Goal: Find specific page/section: Find specific page/section

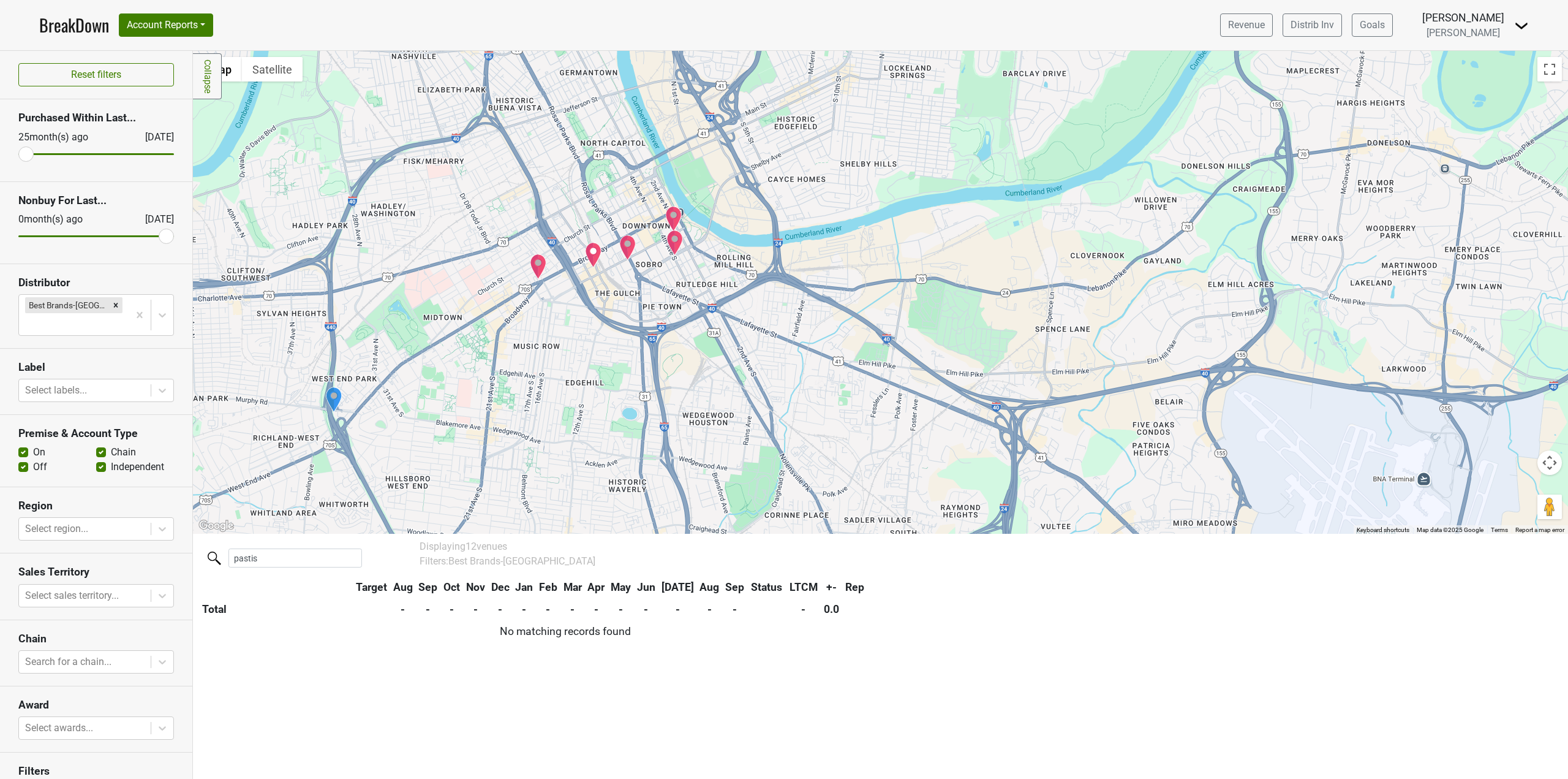
scroll to position [42, 0]
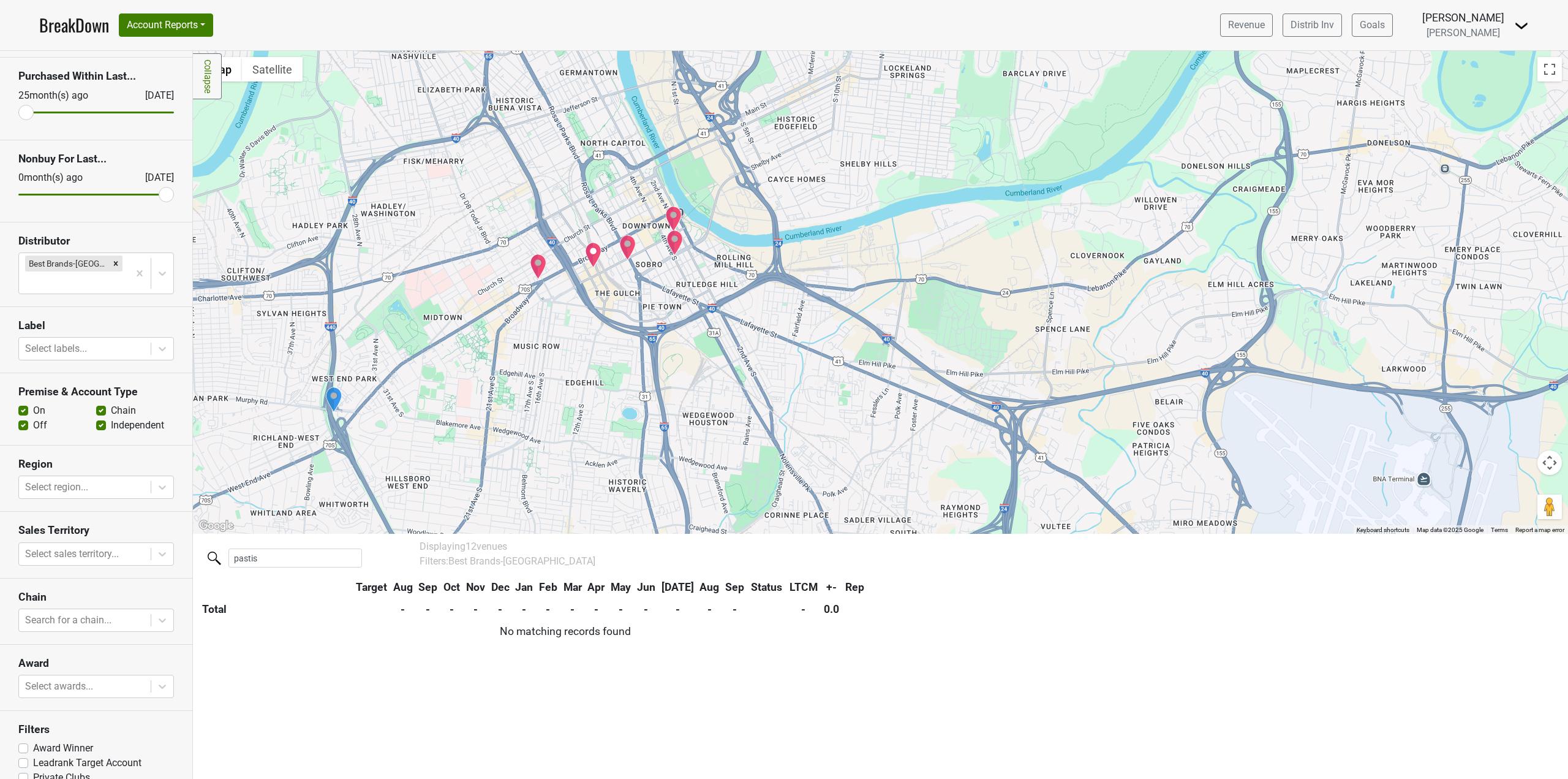
click at [437, 22] on nav "BreakDown Account Reports SuperRanker Map Award Progress Chain Compliance CRM N…" at bounding box center [784, 25] width 1509 height 50
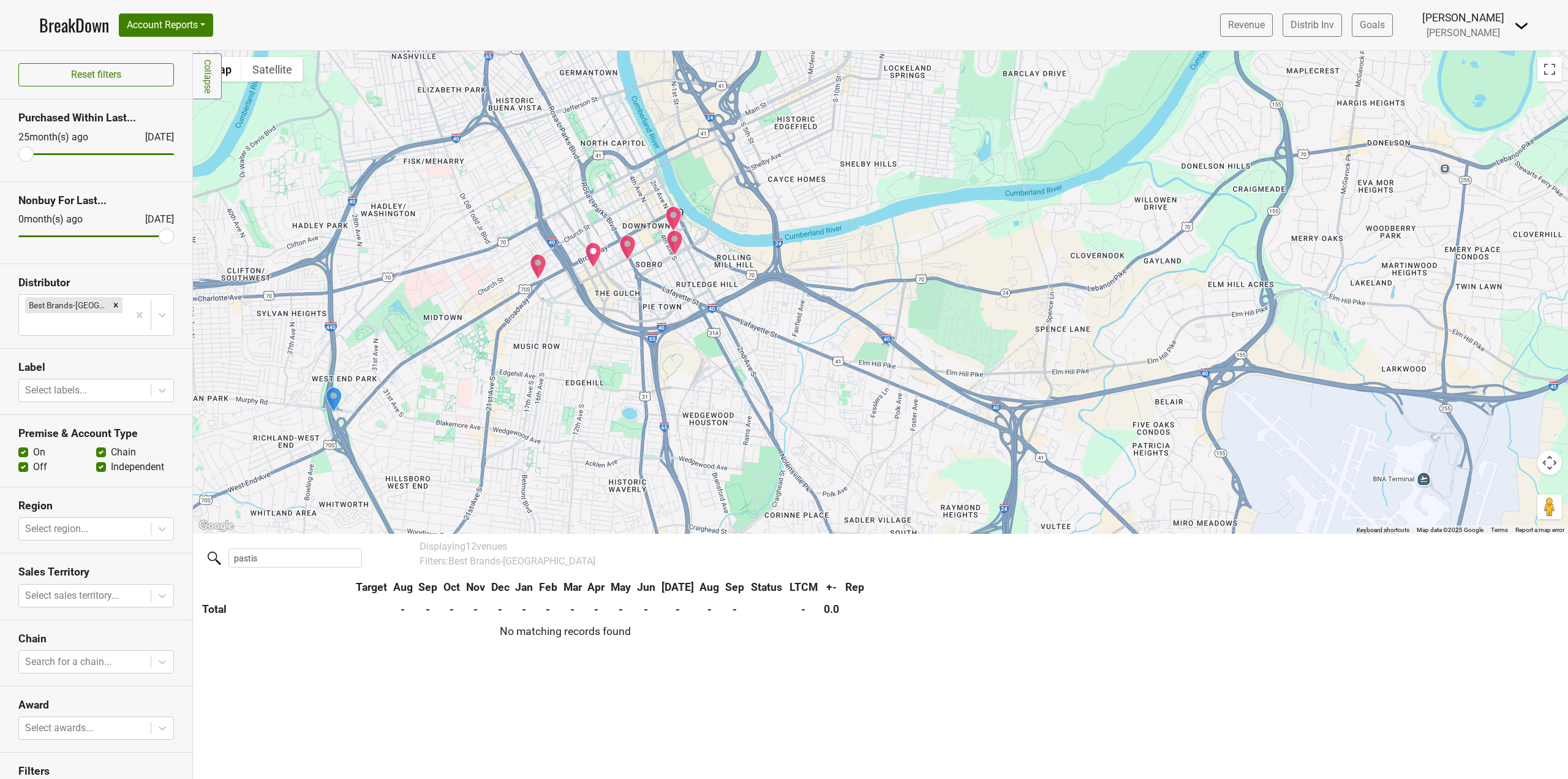
click at [485, 5] on nav "BreakDown Account Reports SuperRanker Map Award Progress Chain Compliance CRM N…" at bounding box center [784, 25] width 1509 height 50
click at [508, 12] on nav "BreakDown Account Reports SuperRanker Map Award Progress Chain Compliance CRM N…" at bounding box center [784, 25] width 1509 height 50
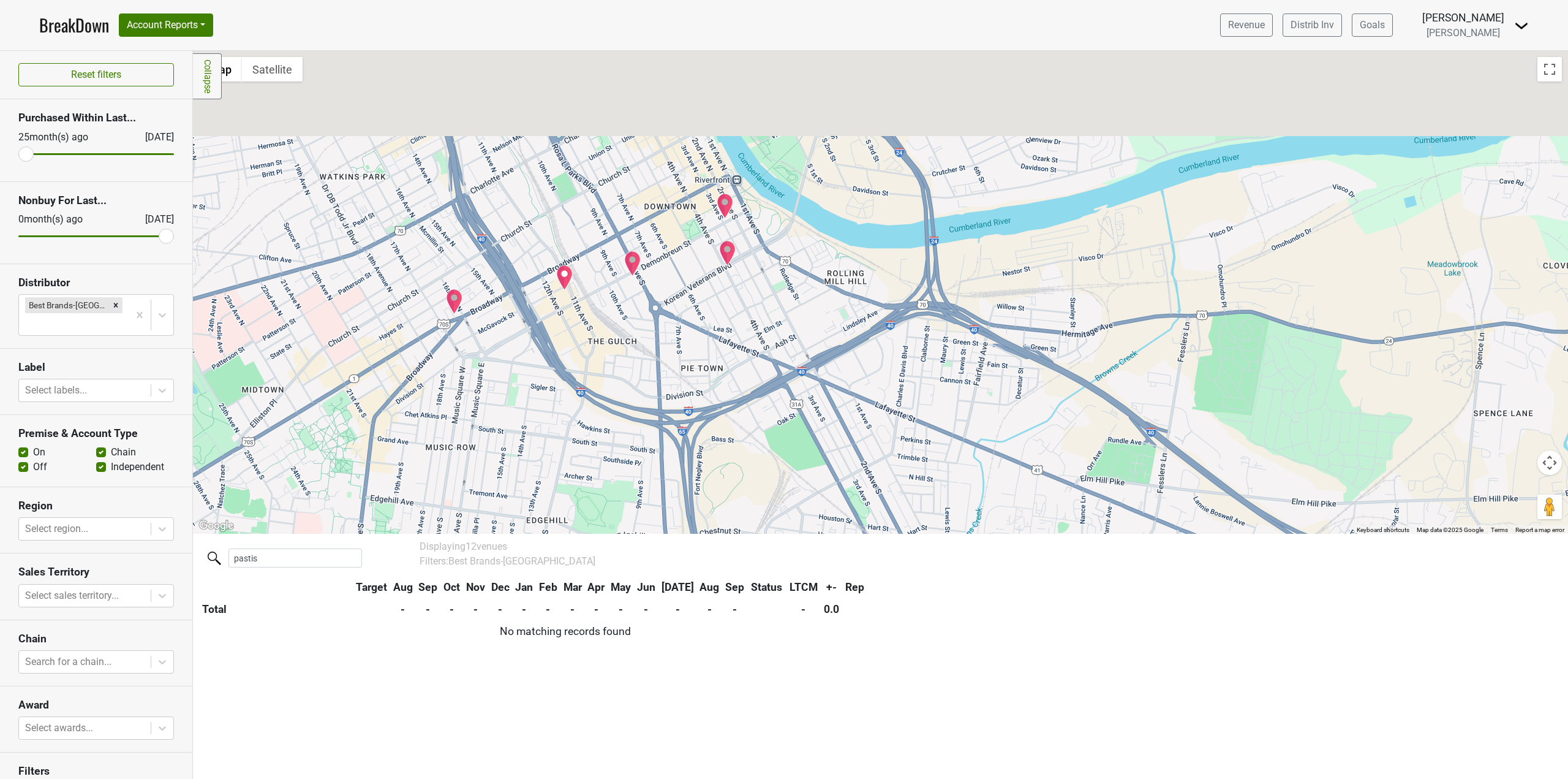
drag, startPoint x: 696, startPoint y: 298, endPoint x: 671, endPoint y: 446, distance: 150.1
click at [671, 446] on div at bounding box center [880, 292] width 1375 height 483
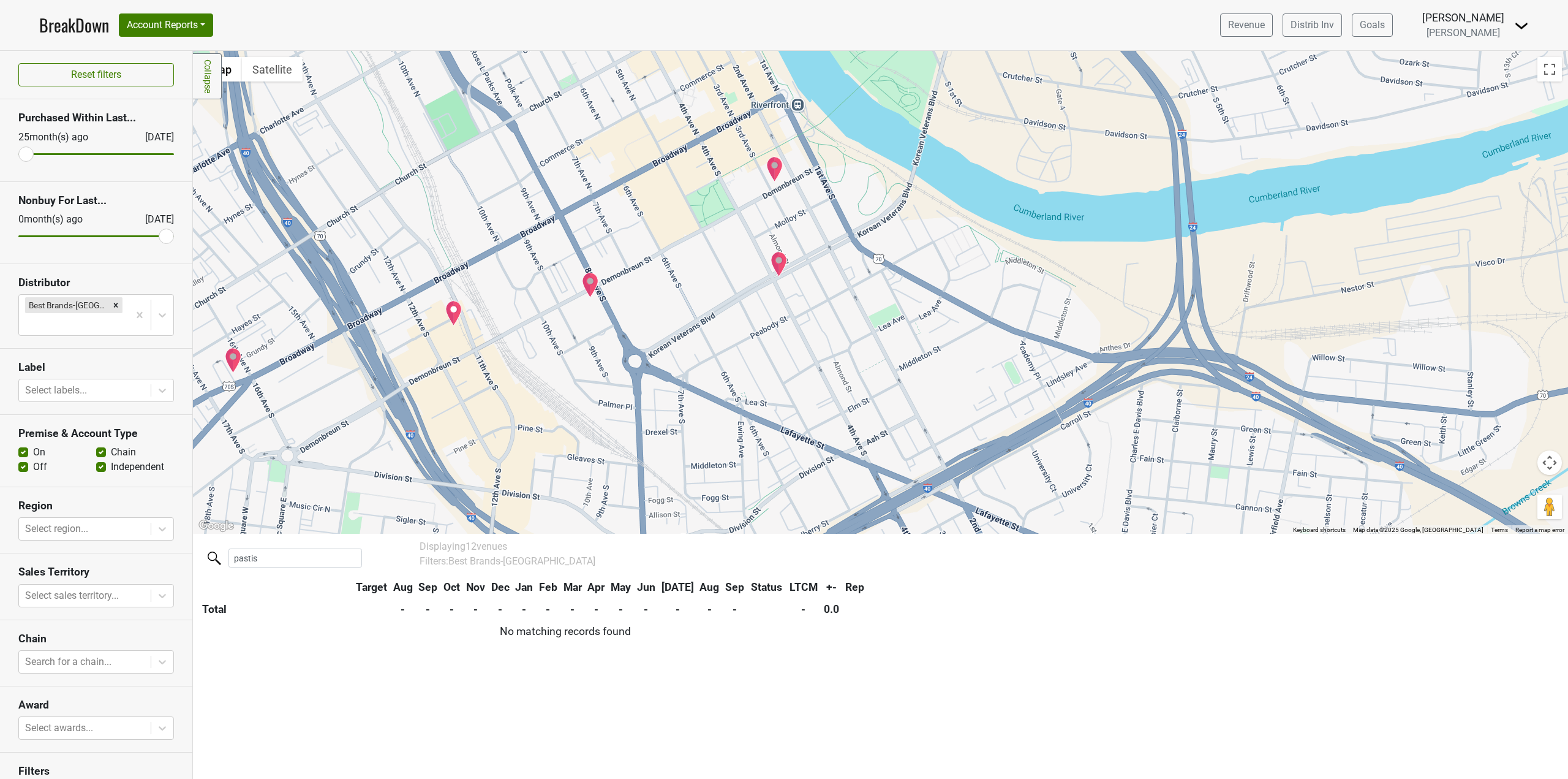
drag, startPoint x: 629, startPoint y: 372, endPoint x: 655, endPoint y: 395, distance: 34.7
click at [655, 395] on div at bounding box center [880, 292] width 1375 height 483
click at [112, 307] on icon "Remove Best Brands-TN" at bounding box center [116, 305] width 8 height 8
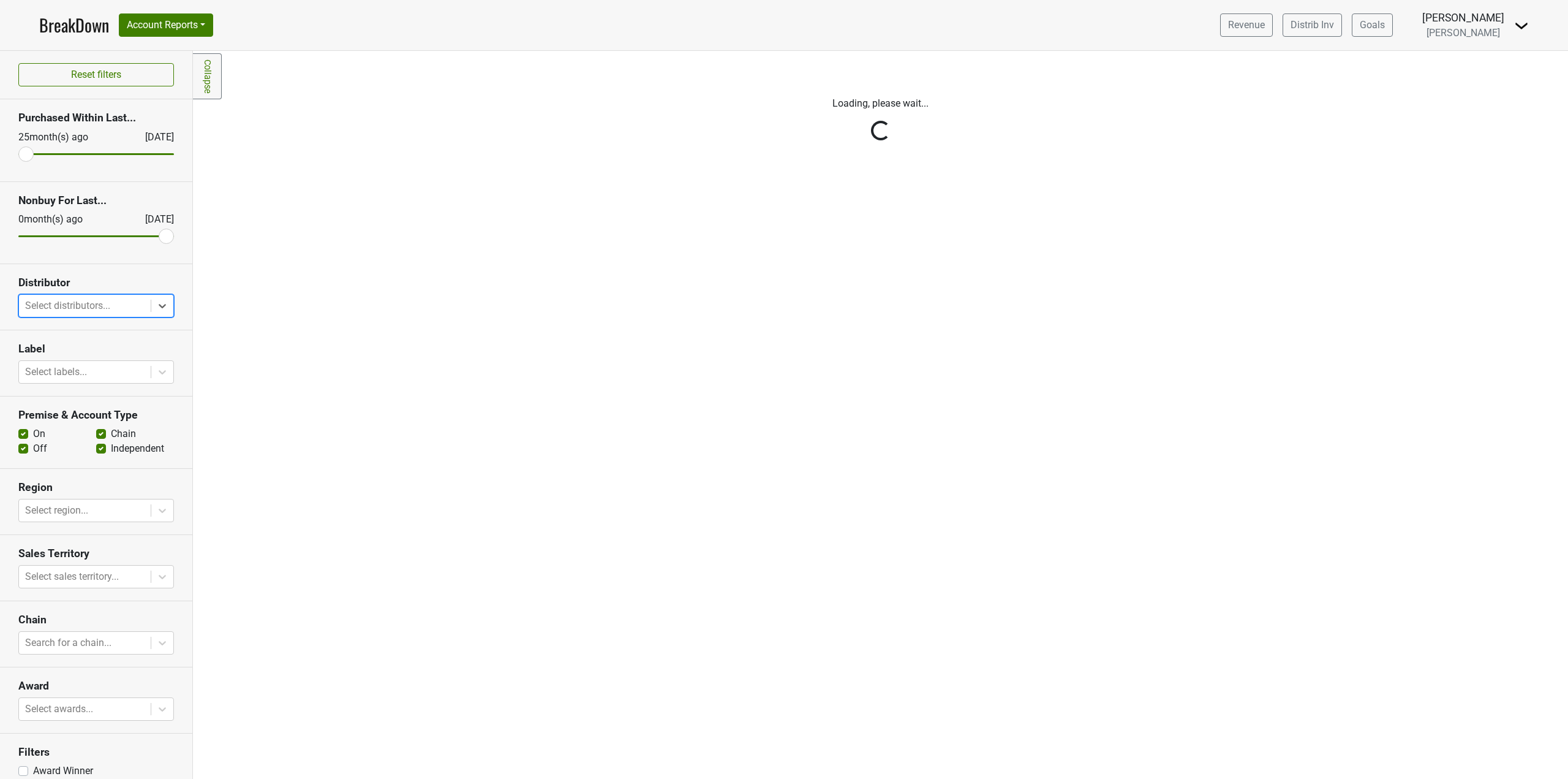
click at [94, 305] on div "Reset filters Purchased Within Last... [DATE] [DATE] Nonbuy For Last... [DATE] …" at bounding box center [96, 415] width 193 height 728
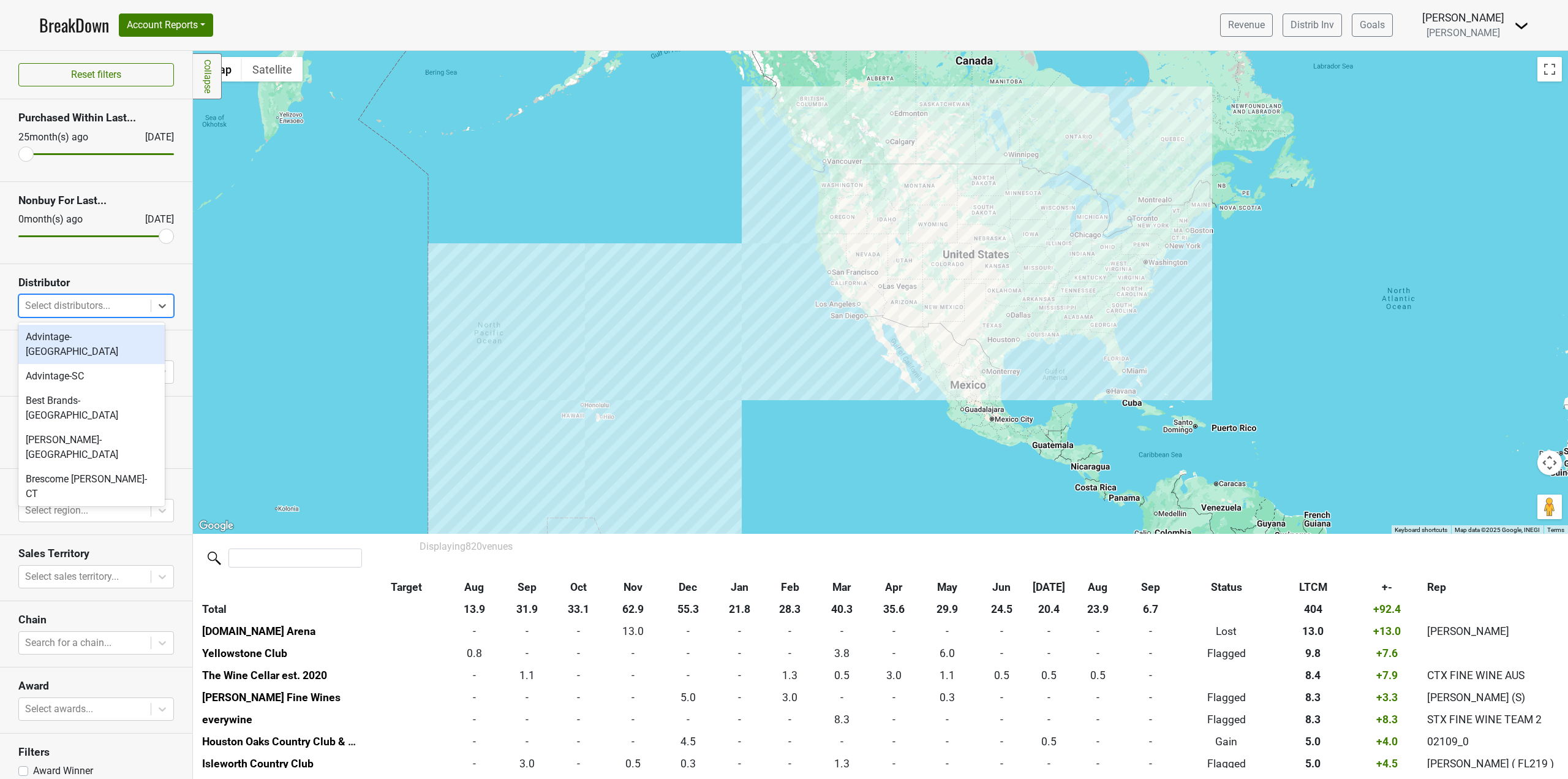
click at [94, 298] on div at bounding box center [85, 305] width 119 height 17
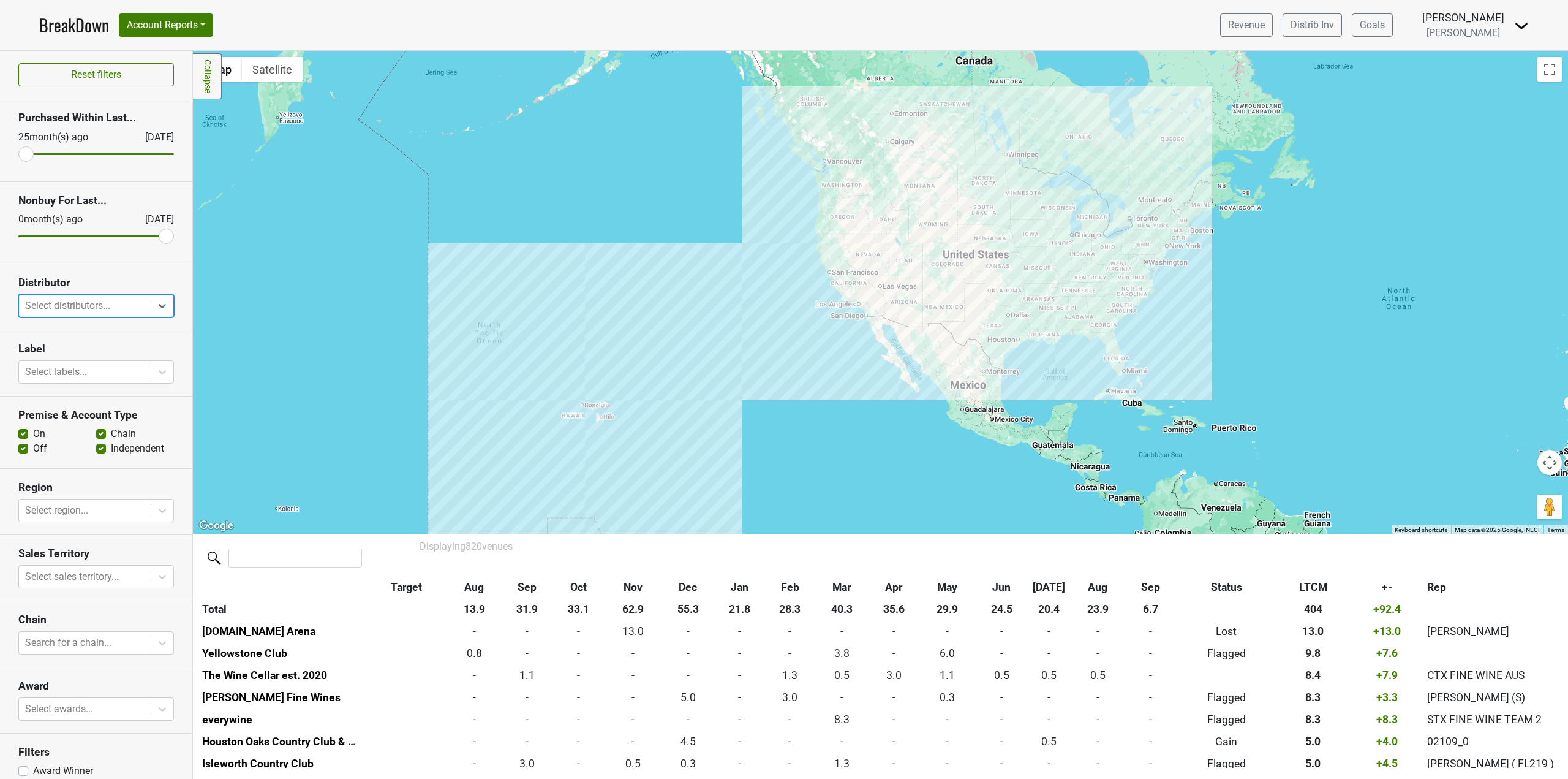
click at [94, 298] on div at bounding box center [85, 305] width 119 height 17
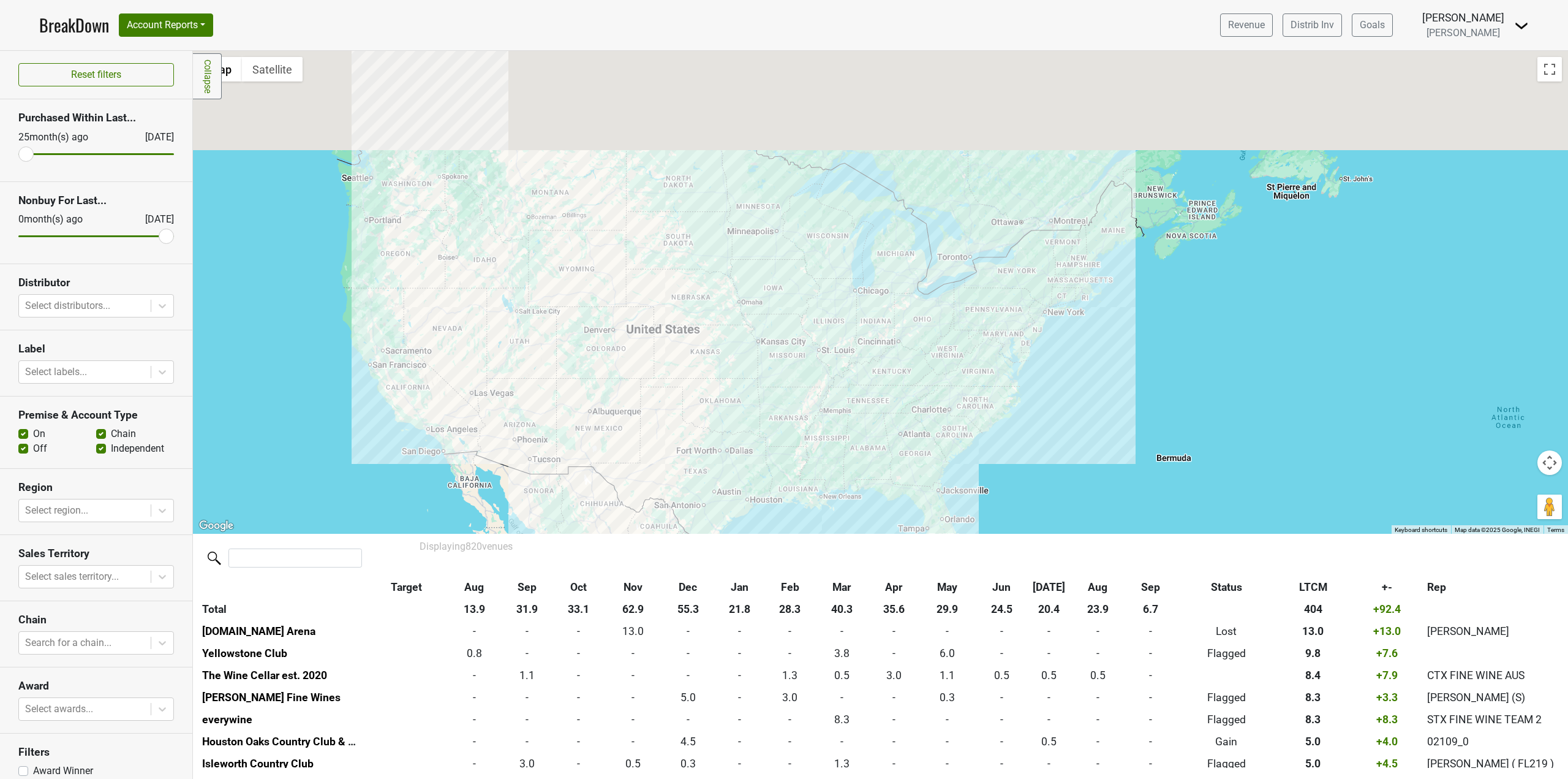
drag, startPoint x: 1324, startPoint y: 163, endPoint x: 1132, endPoint y: 453, distance: 347.8
click at [1150, 442] on div at bounding box center [880, 292] width 1375 height 483
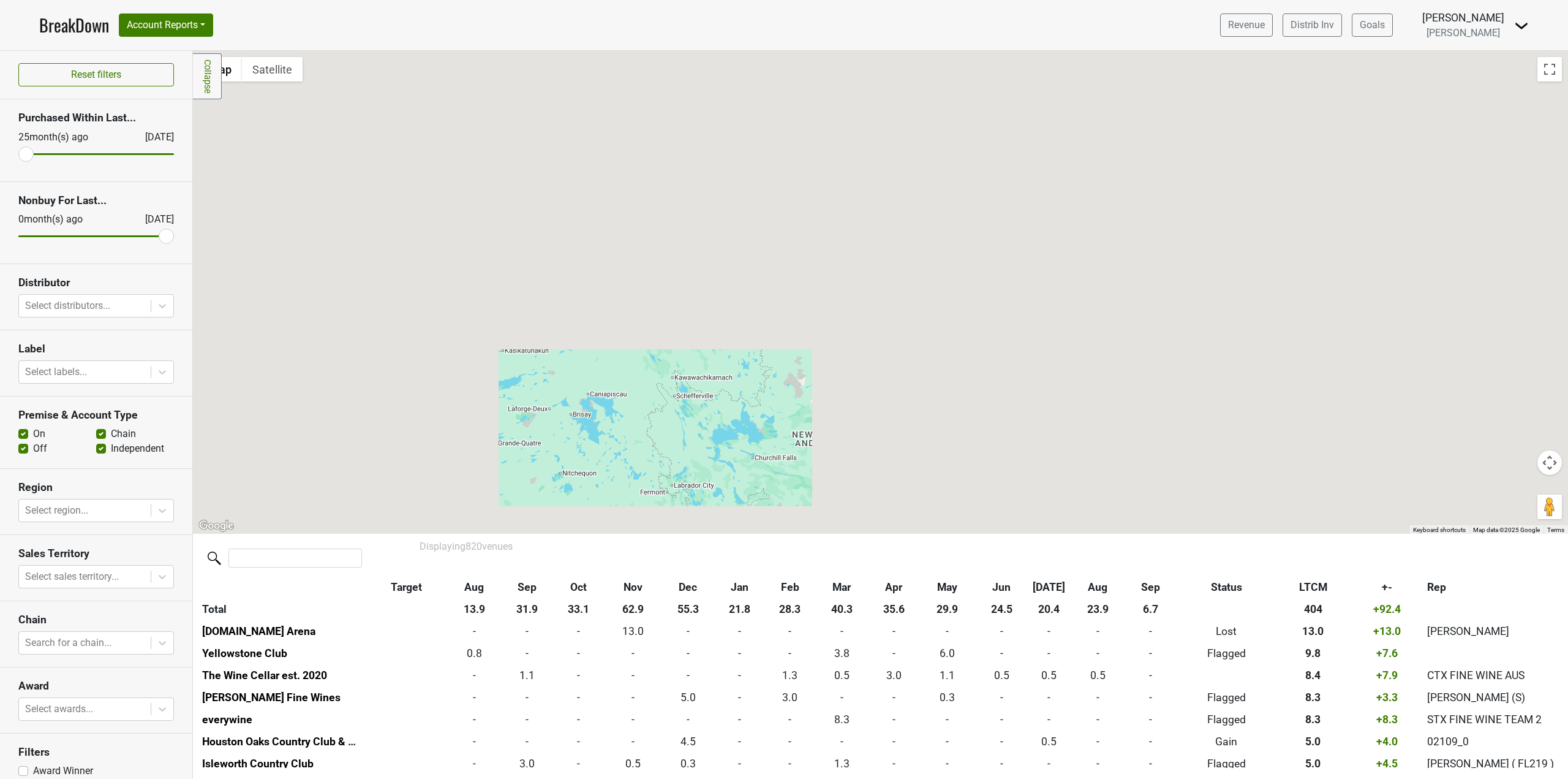
drag, startPoint x: 1023, startPoint y: 314, endPoint x: 1147, endPoint y: 2, distance: 335.7
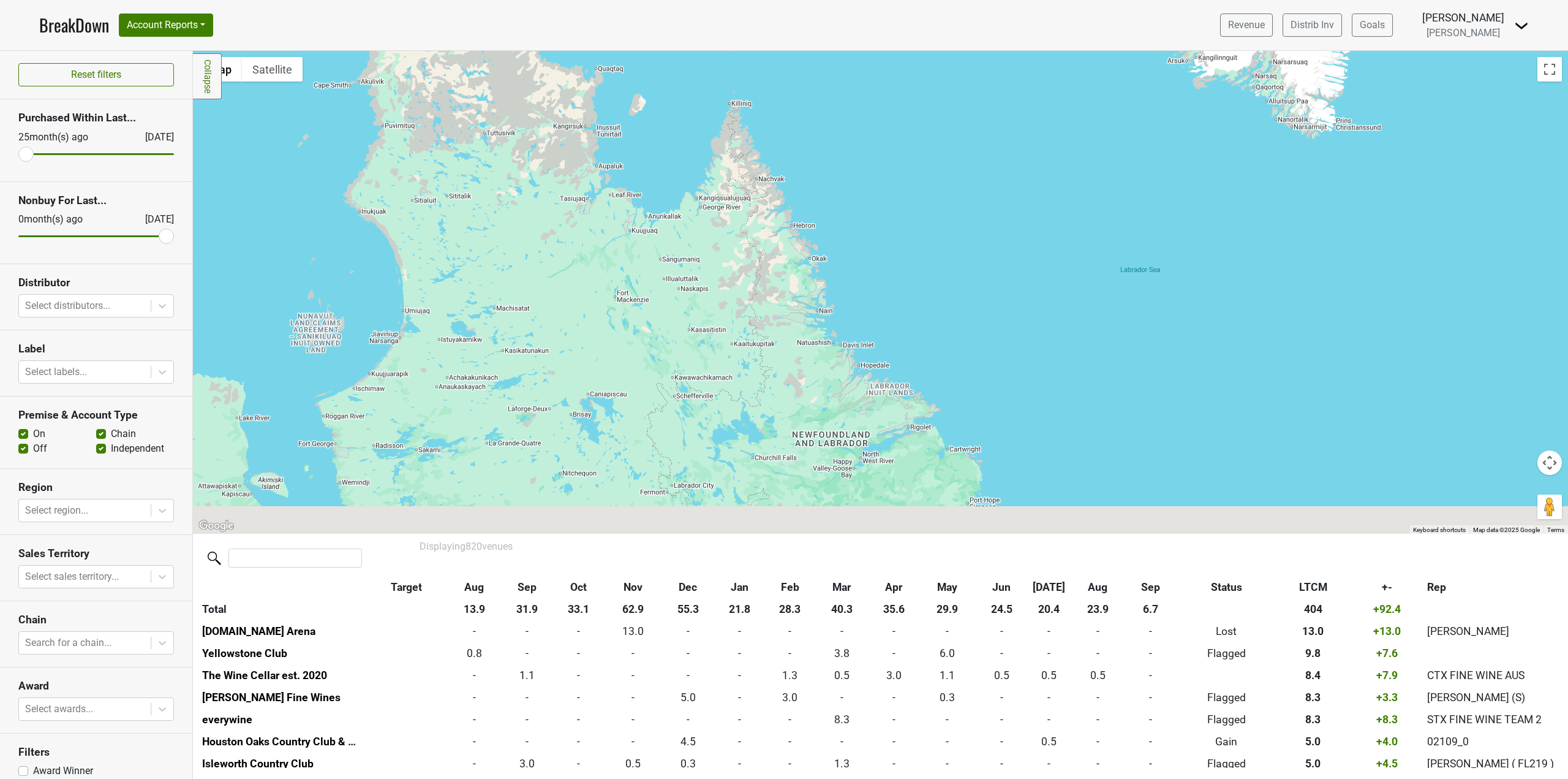
click at [1140, 34] on div "BreakDown Account Reports SuperRanker Map Award Progress Chain Compliance CRM N…" at bounding box center [784, 389] width 1568 height 779
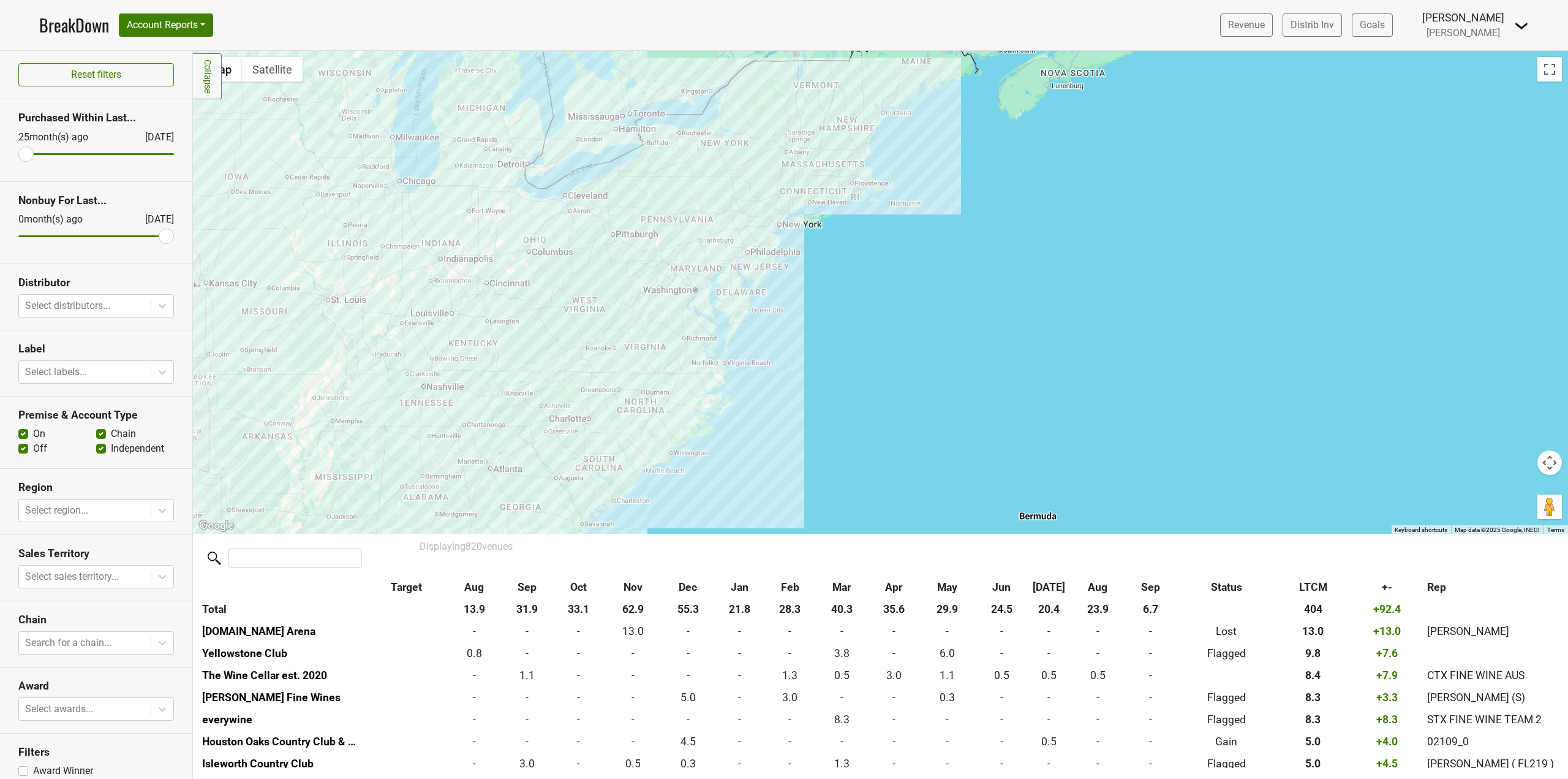
drag, startPoint x: 1106, startPoint y: 99, endPoint x: 1102, endPoint y: 106, distance: 8.1
click at [1102, 106] on div at bounding box center [880, 292] width 1375 height 483
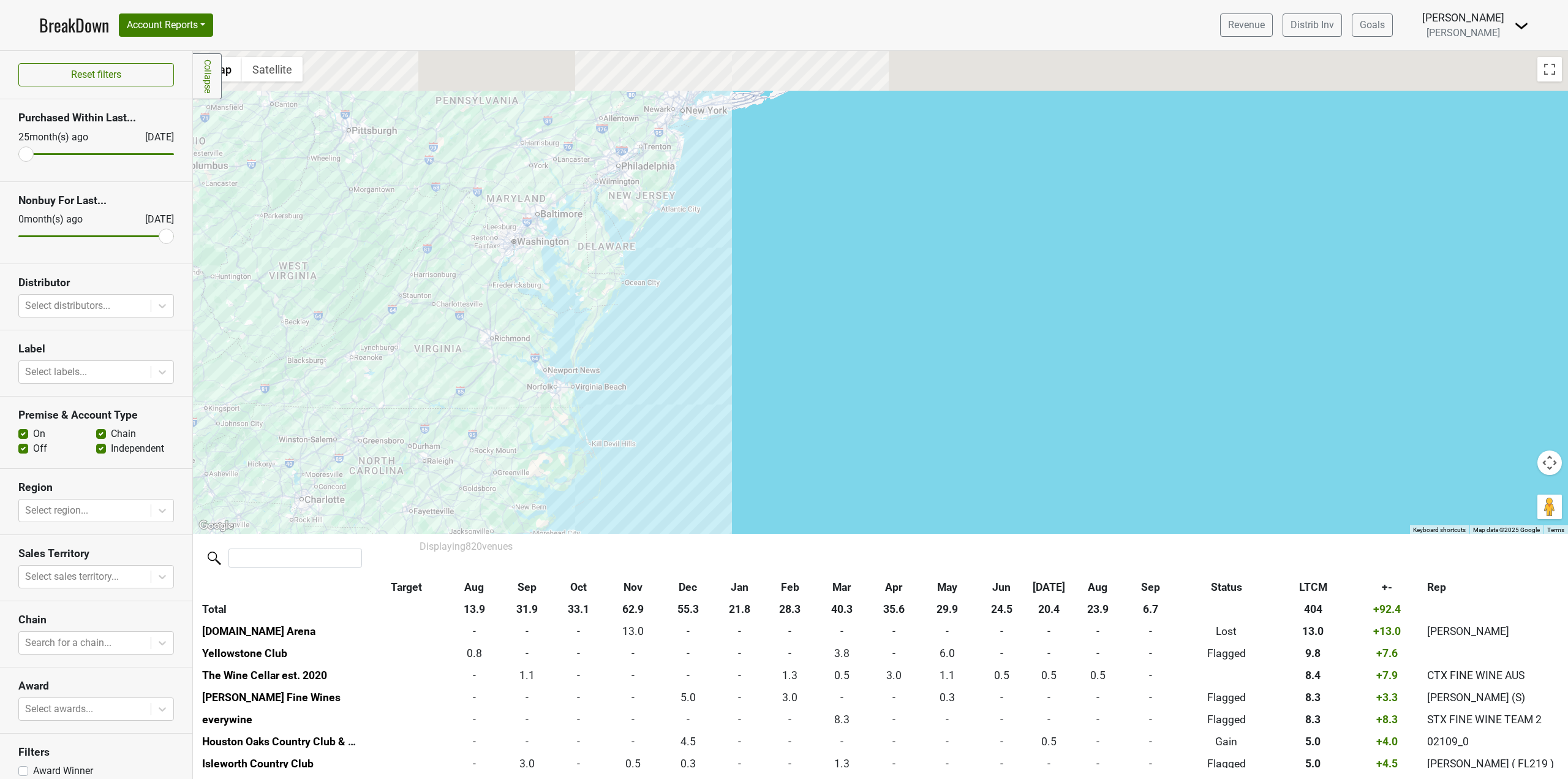
drag, startPoint x: 858, startPoint y: 112, endPoint x: 840, endPoint y: 327, distance: 215.8
click at [842, 325] on div at bounding box center [880, 292] width 1375 height 483
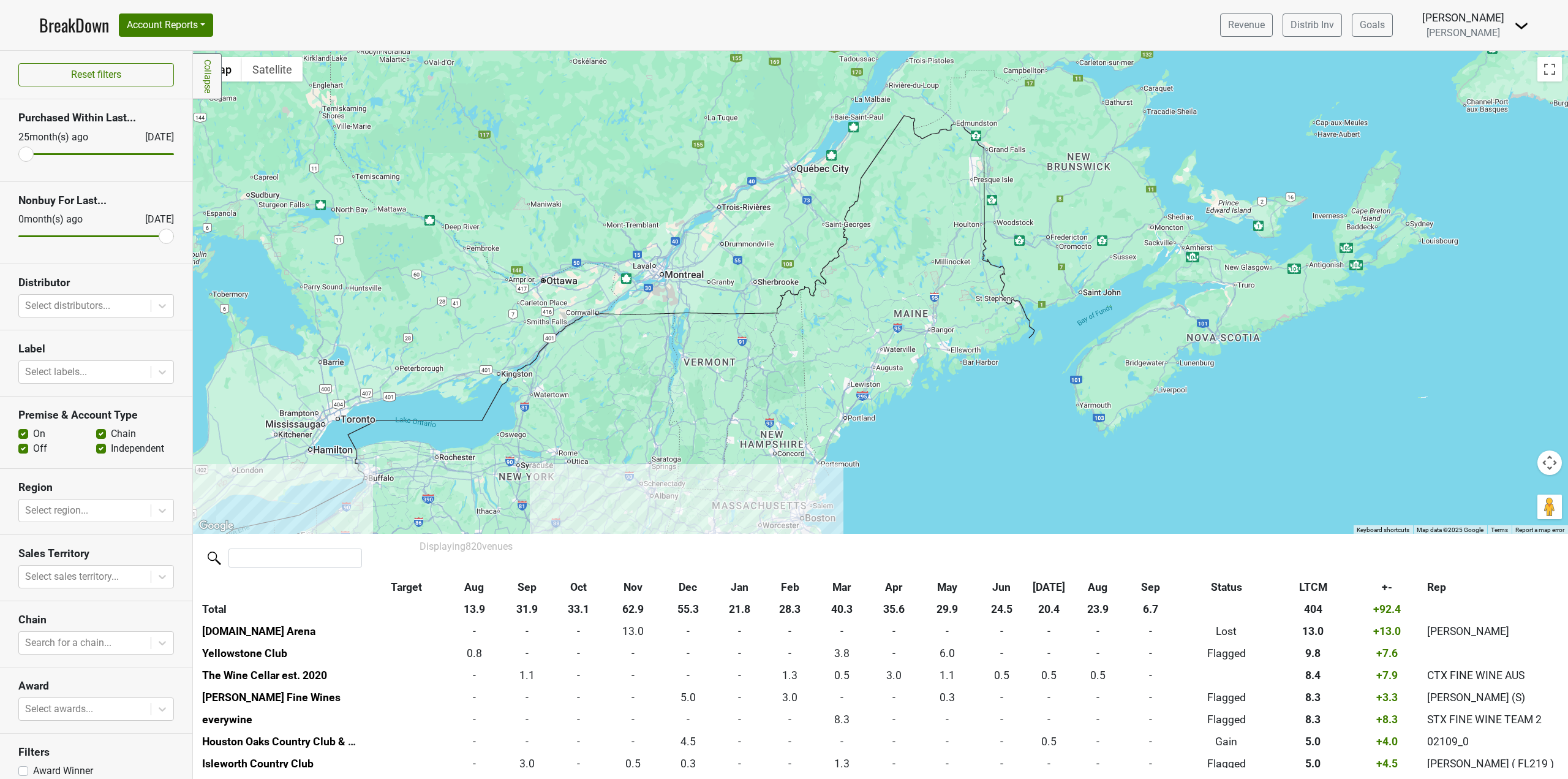
drag, startPoint x: 960, startPoint y: 365, endPoint x: 969, endPoint y: 212, distance: 153.3
click at [969, 212] on div at bounding box center [880, 292] width 1375 height 483
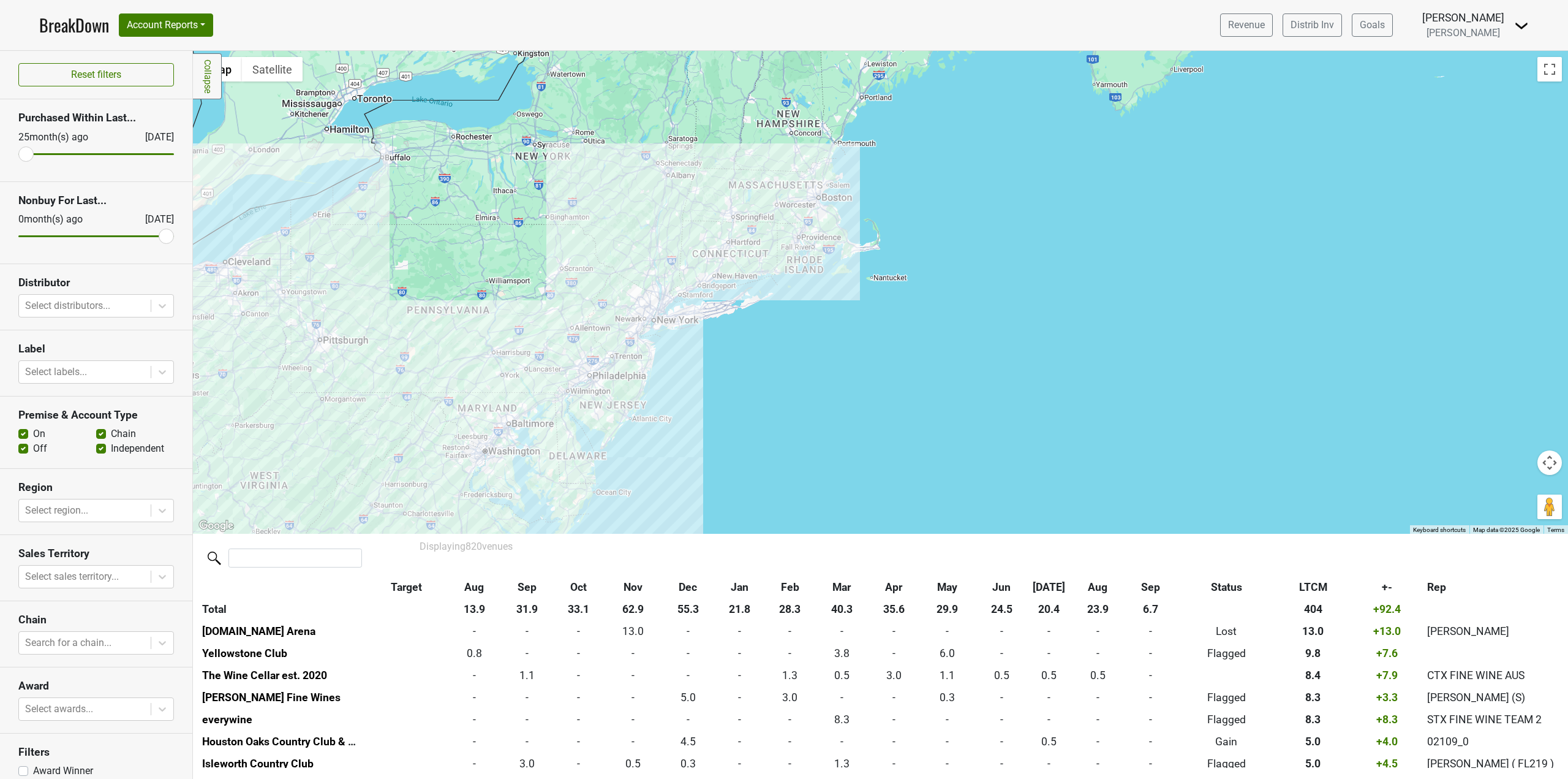
click at [906, 330] on div at bounding box center [880, 292] width 1375 height 483
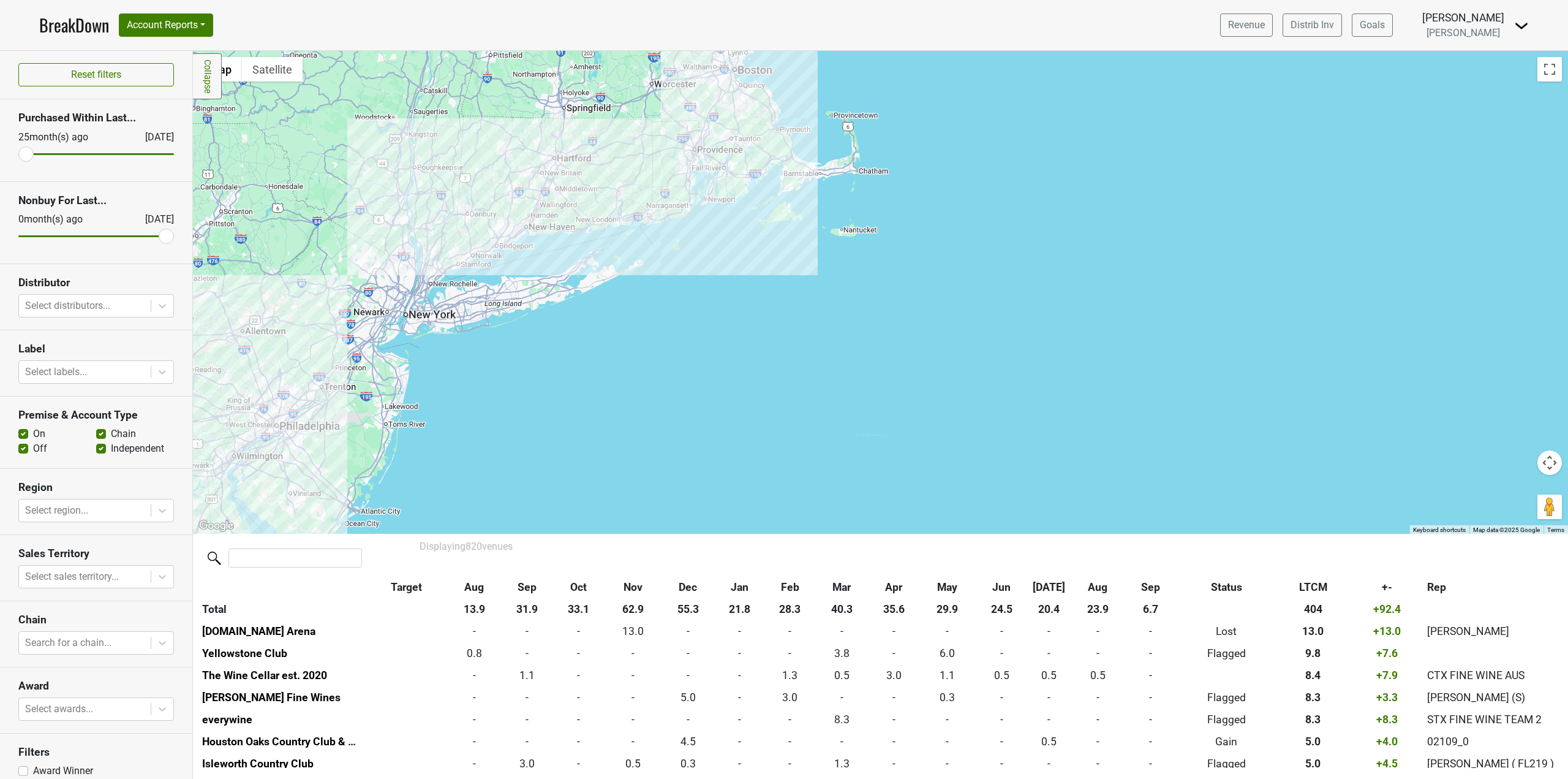
drag, startPoint x: 782, startPoint y: 303, endPoint x: 781, endPoint y: 397, distance: 94.0
click at [784, 393] on div at bounding box center [880, 292] width 1375 height 483
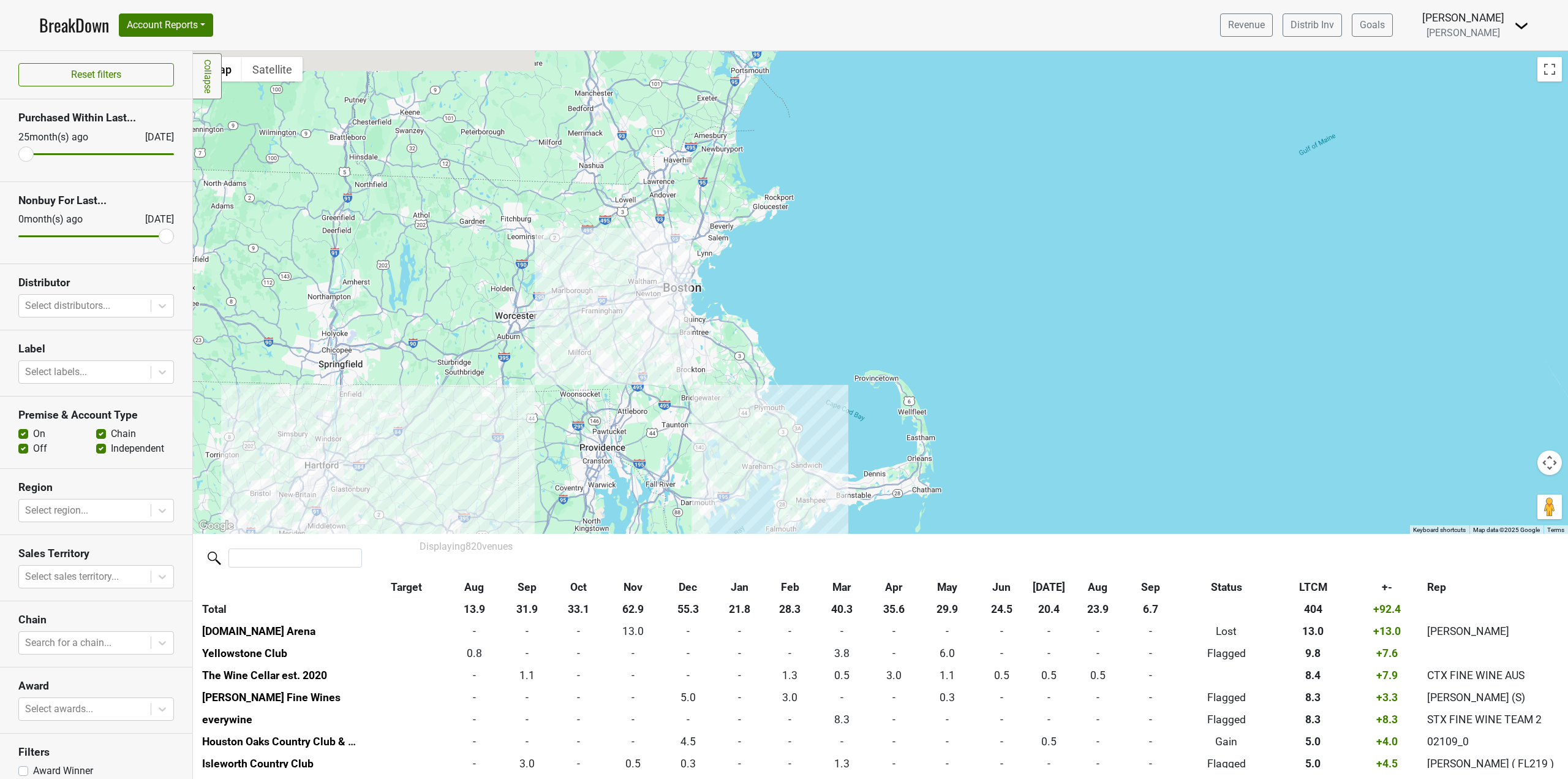
drag, startPoint x: 756, startPoint y: 236, endPoint x: 775, endPoint y: 316, distance: 82.2
click at [775, 316] on div at bounding box center [880, 292] width 1375 height 483
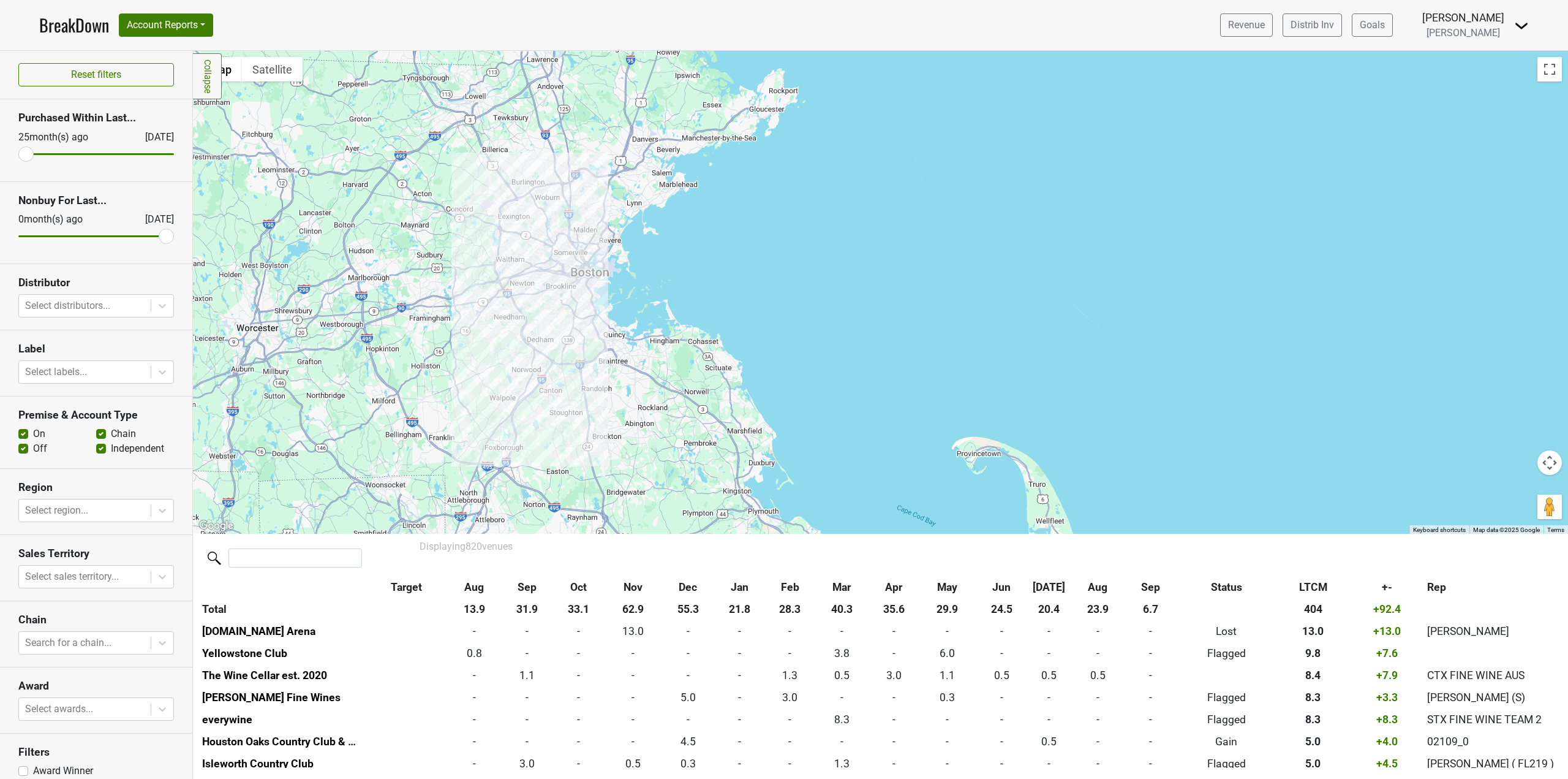
click at [578, 264] on div at bounding box center [880, 292] width 1375 height 483
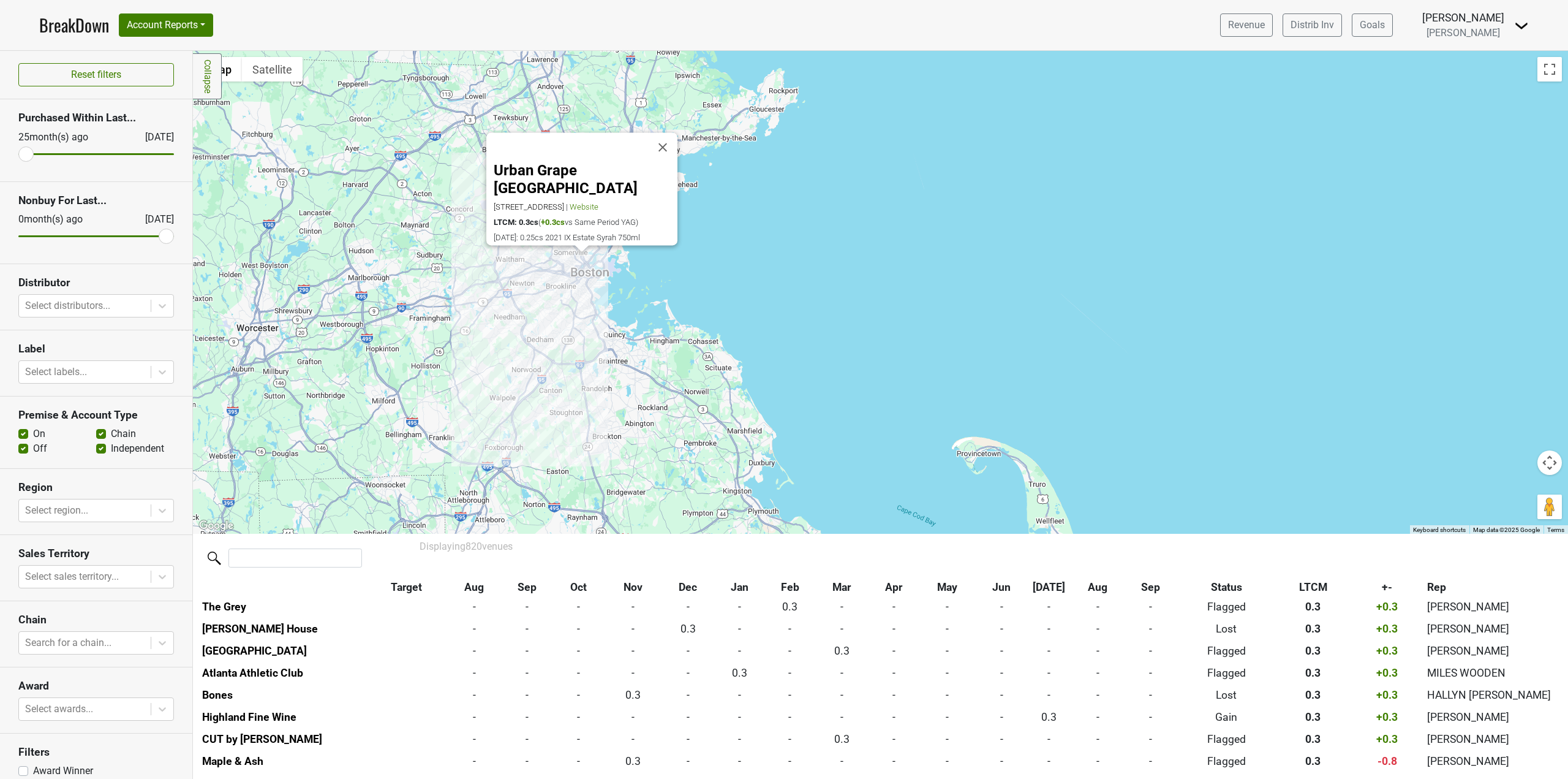
click at [511, 297] on div "Urban Grape [GEOGRAPHIC_DATA] [STREET_ADDRESS] | Website LTCM: 0.3cs ( +0.3cs v…" at bounding box center [880, 292] width 1375 height 483
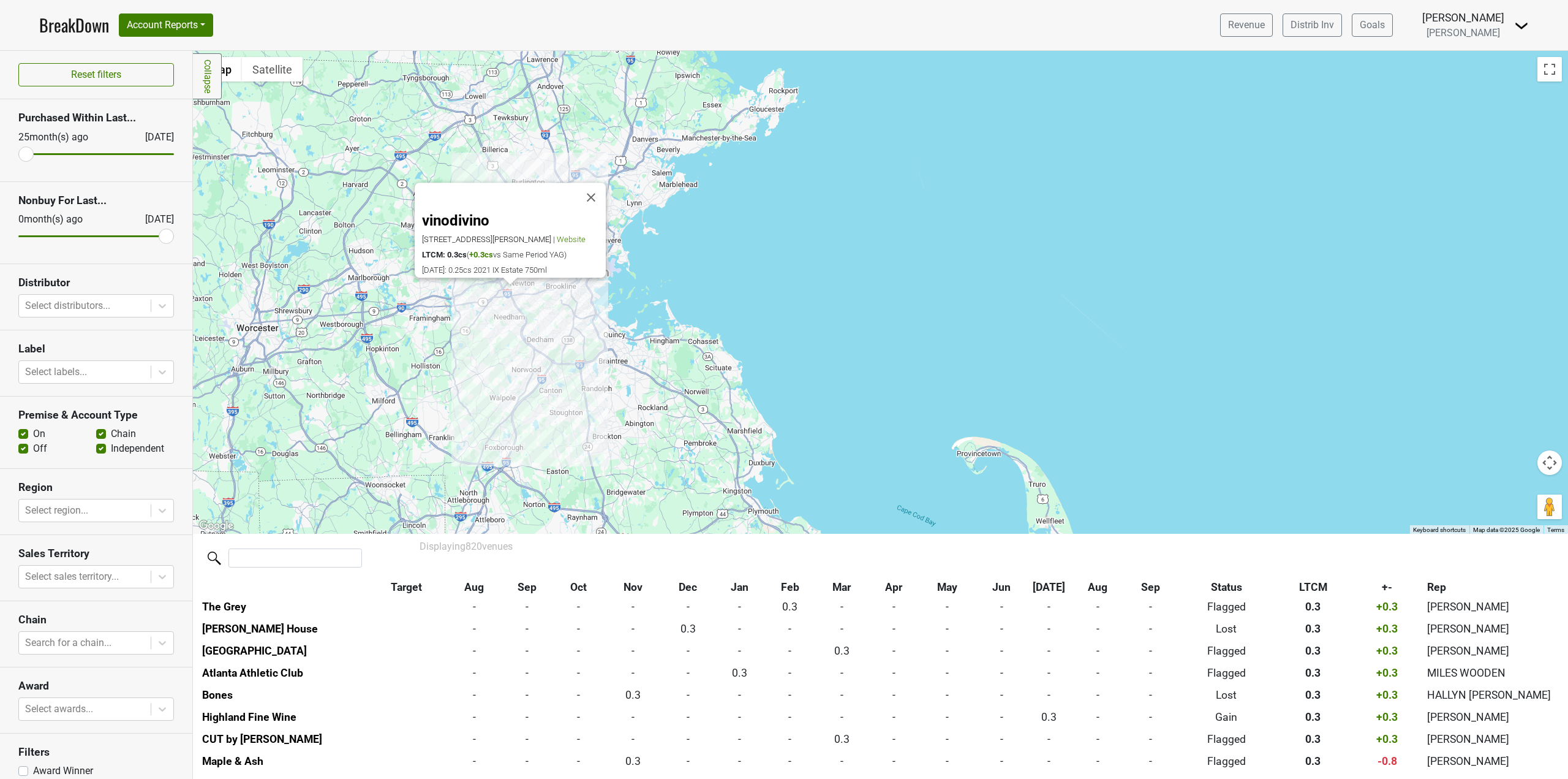
scroll to position [7368, 0]
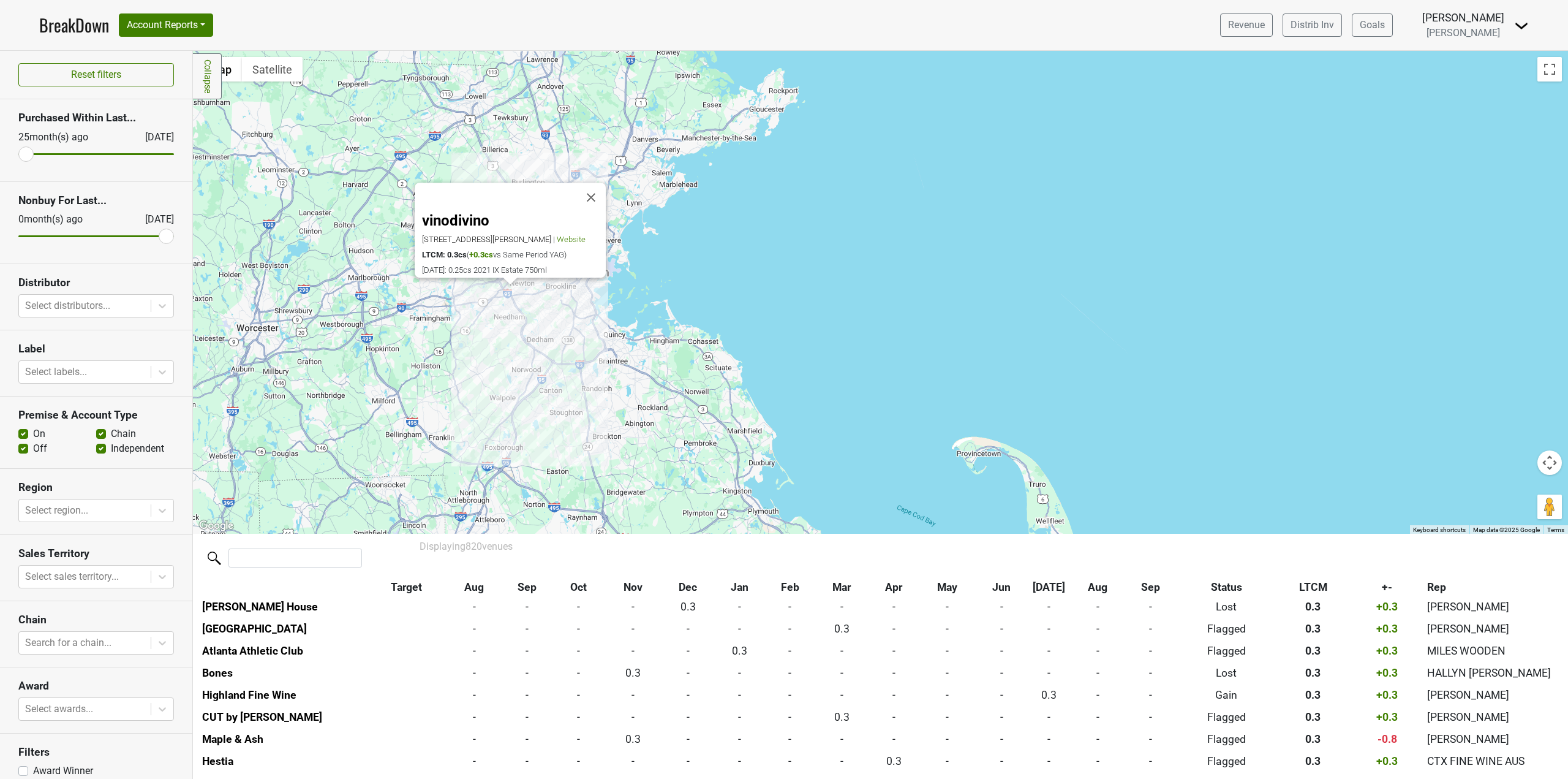
click at [784, 239] on div "vinodivino [STREET_ADDRESS][PERSON_NAME] | Website LTCM: 0.3cs ( +0.3cs vs Same…" at bounding box center [880, 292] width 1375 height 483
